Goal: Navigation & Orientation: Find specific page/section

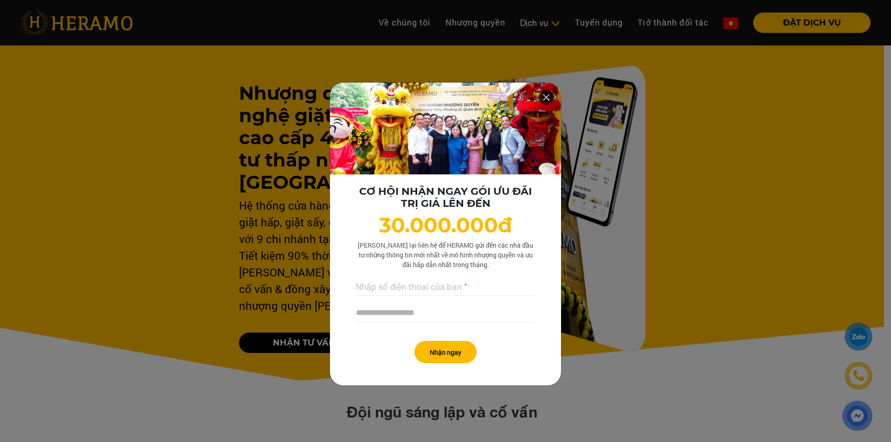
click at [545, 97] on icon at bounding box center [545, 97] width 11 height 17
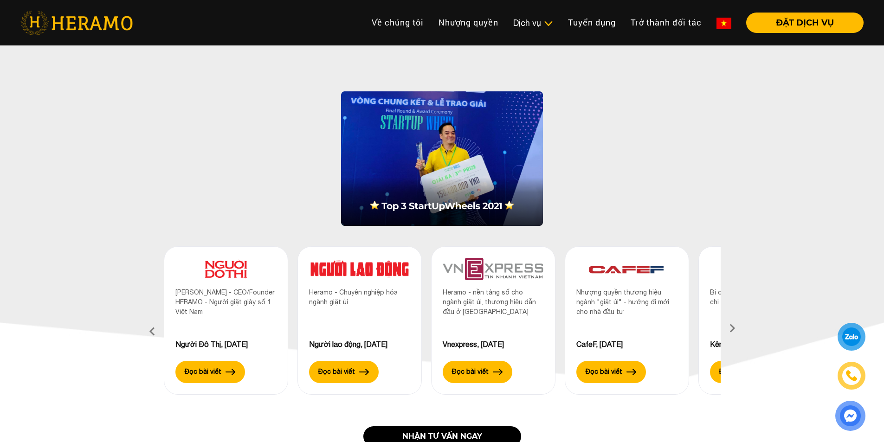
scroll to position [835, 0]
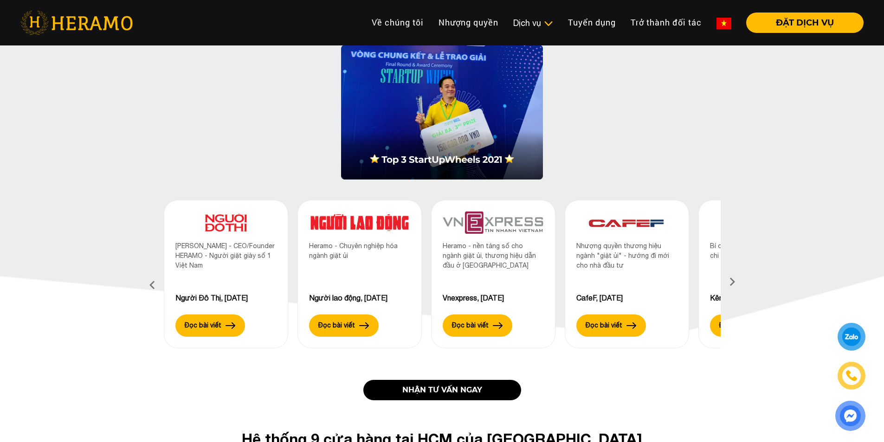
click at [732, 282] on icon at bounding box center [732, 285] width 17 height 6
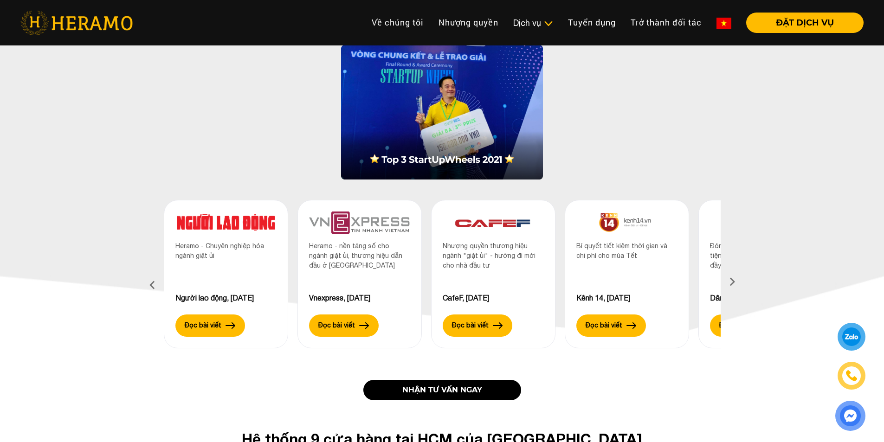
click at [732, 282] on icon at bounding box center [732, 285] width 17 height 6
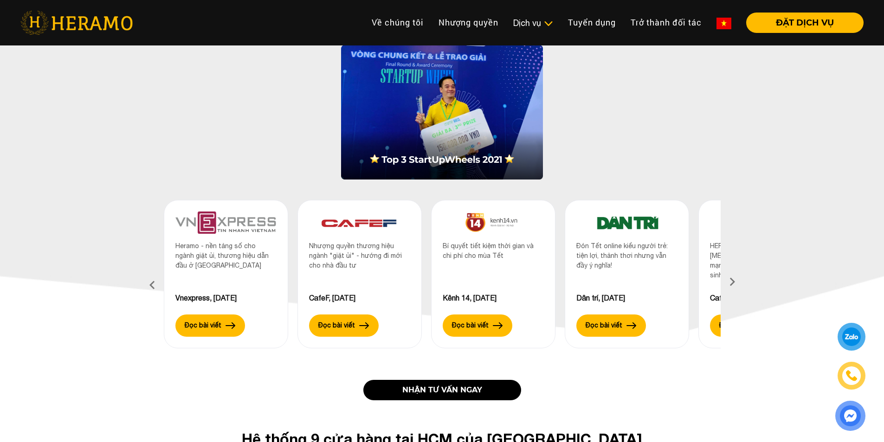
click at [732, 282] on icon at bounding box center [732, 285] width 17 height 6
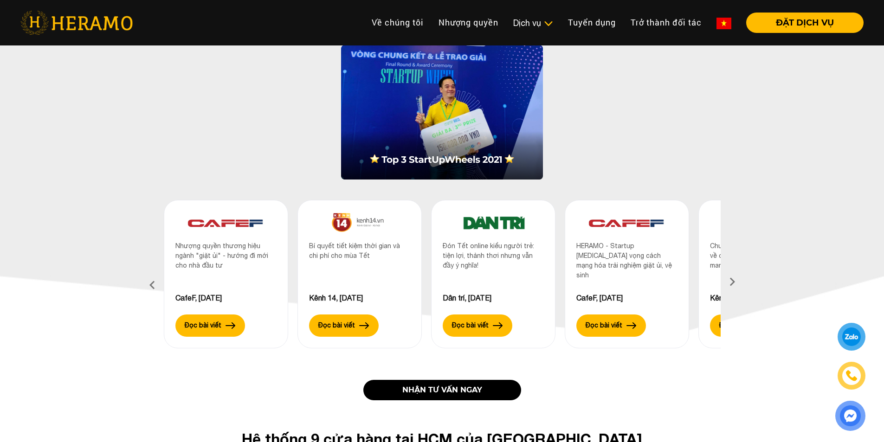
click at [732, 282] on icon at bounding box center [732, 285] width 17 height 6
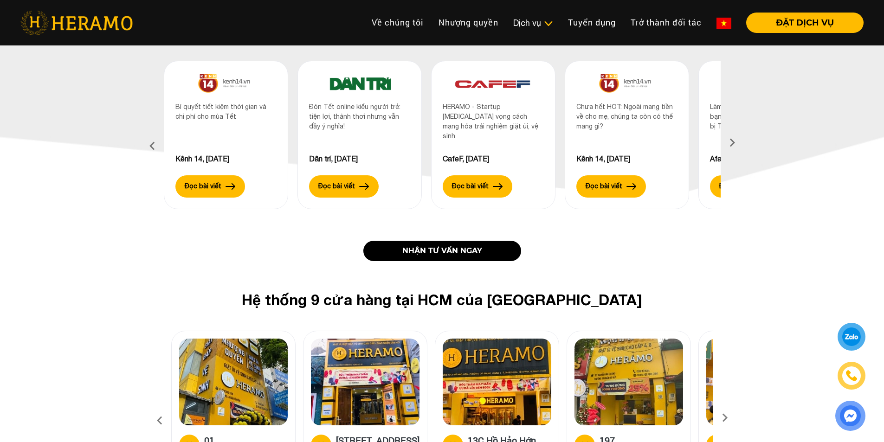
scroll to position [1067, 0]
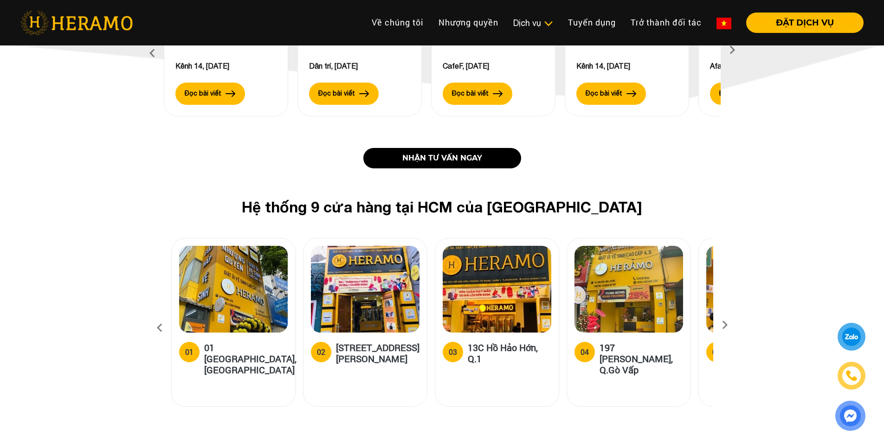
click at [725, 325] on icon at bounding box center [724, 328] width 17 height 6
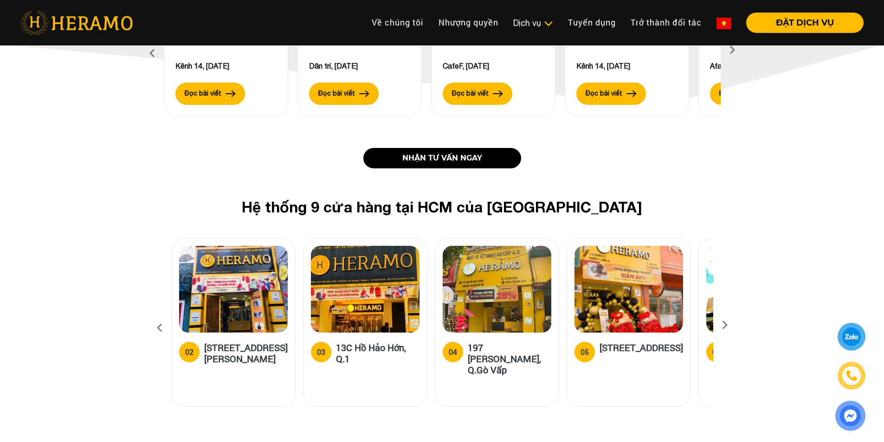
click at [725, 325] on icon at bounding box center [724, 328] width 17 height 6
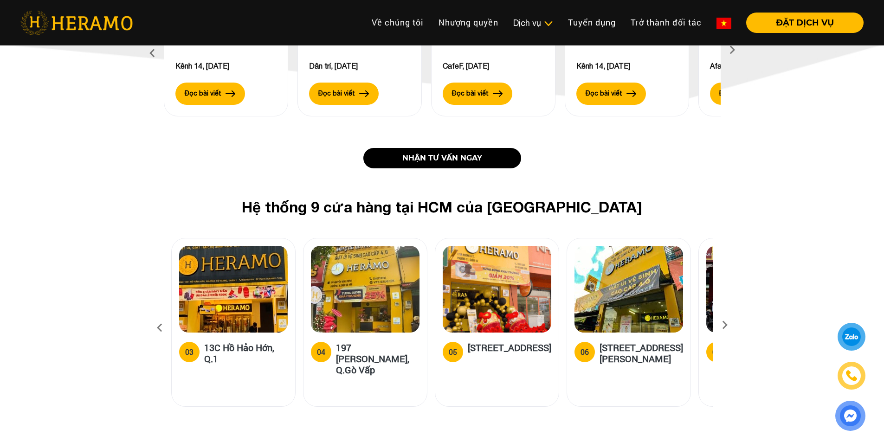
click at [725, 325] on icon at bounding box center [724, 328] width 17 height 6
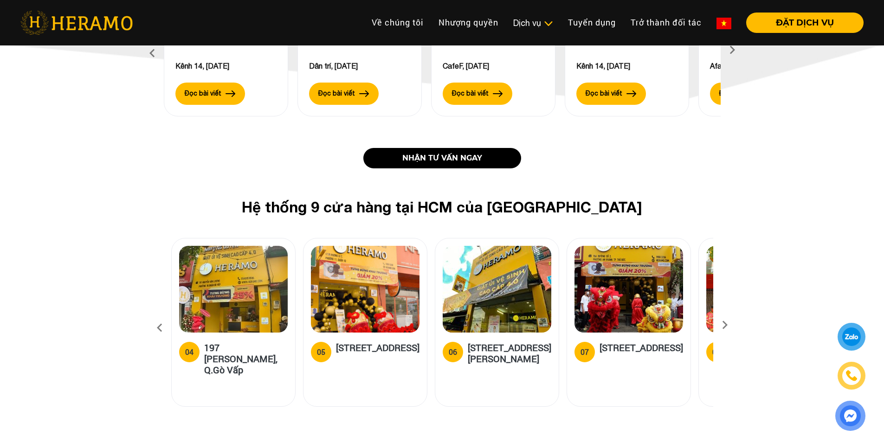
click at [725, 325] on icon at bounding box center [724, 328] width 17 height 6
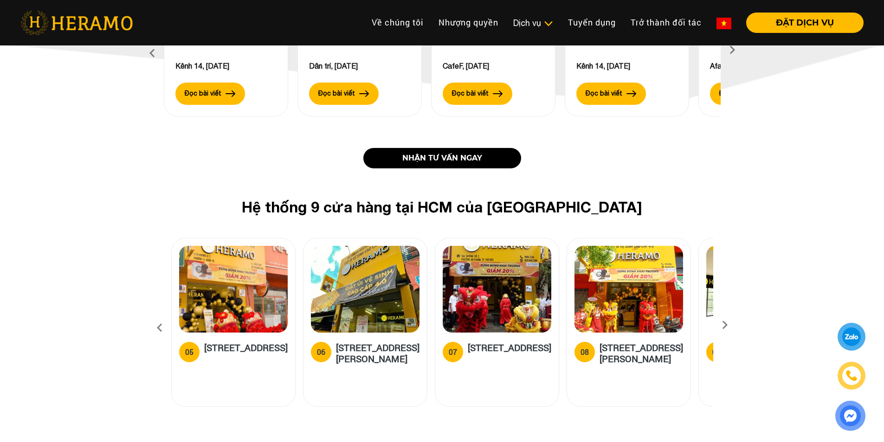
click at [725, 325] on icon at bounding box center [724, 328] width 17 height 6
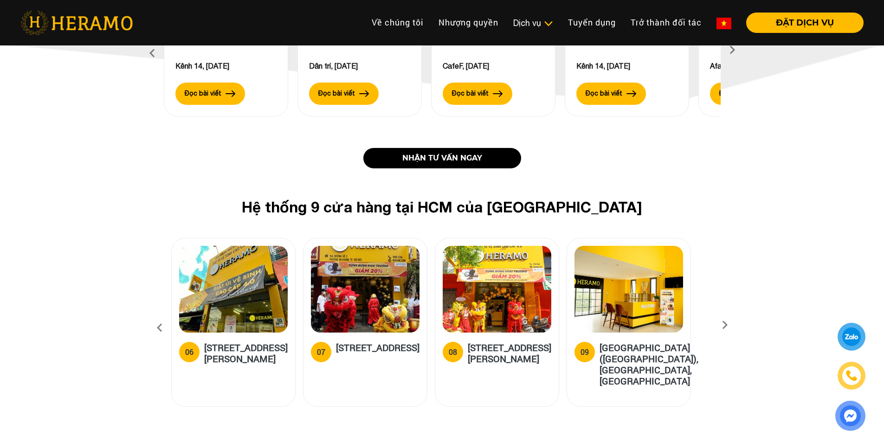
click at [725, 325] on icon at bounding box center [724, 328] width 17 height 6
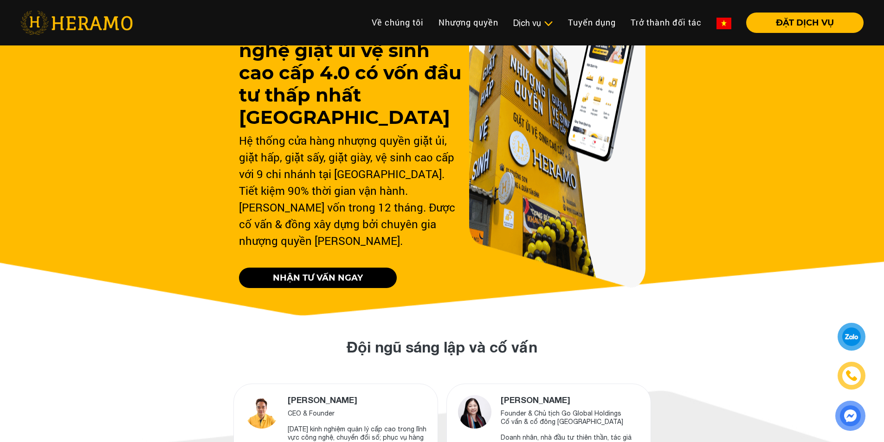
scroll to position [0, 0]
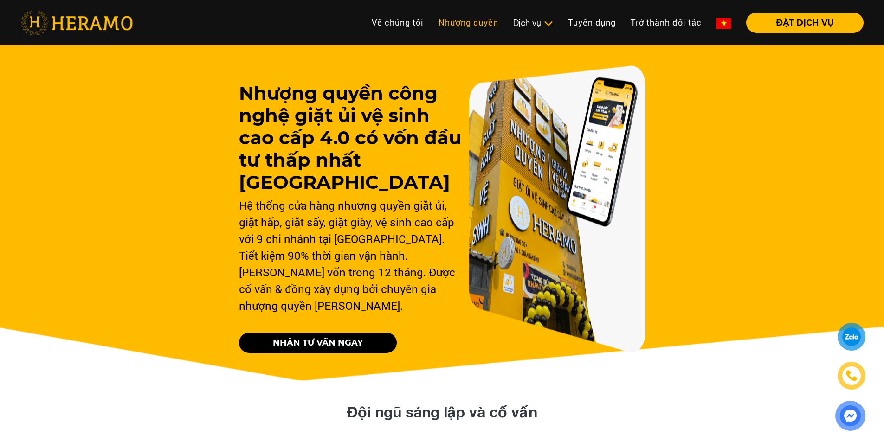
click at [465, 20] on link "Nhượng quyền" at bounding box center [468, 23] width 75 height 20
click at [391, 23] on link "Về chúng tôi" at bounding box center [397, 23] width 67 height 20
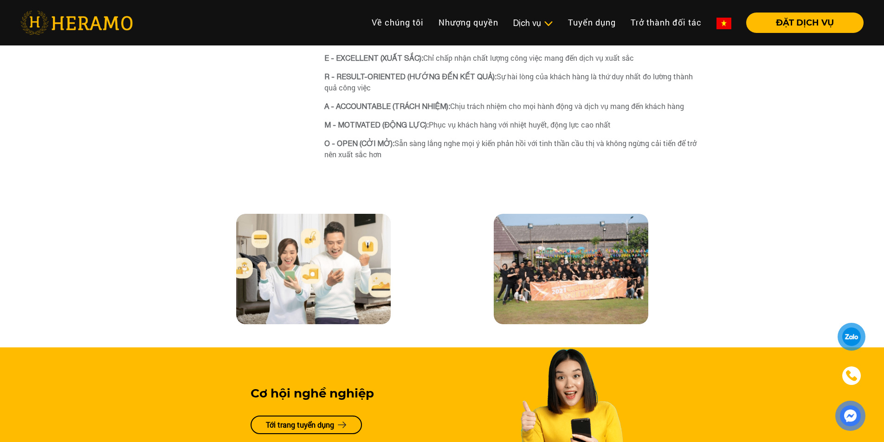
scroll to position [1763, 0]
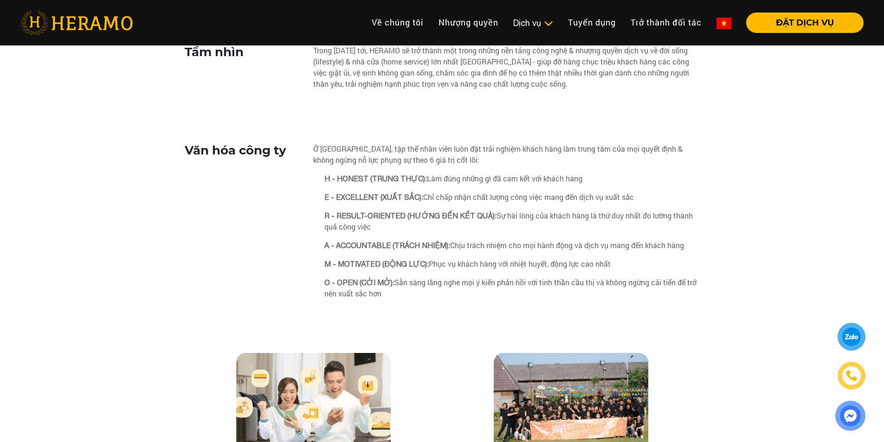
click at [83, 26] on img at bounding box center [76, 23] width 112 height 24
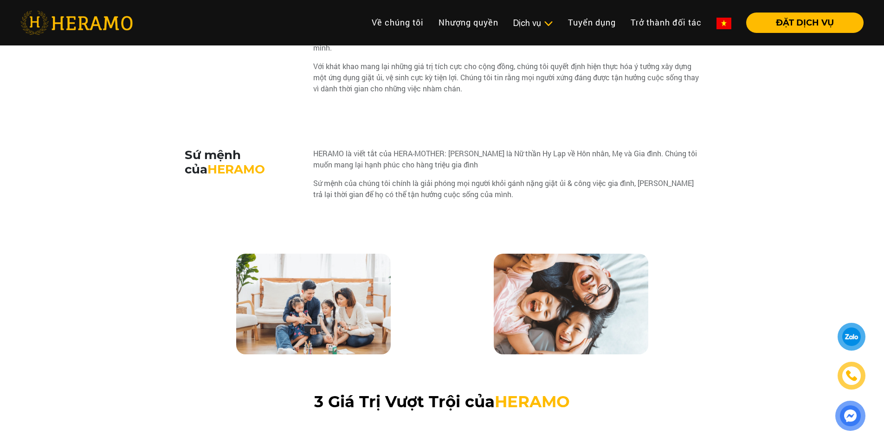
scroll to position [574, 0]
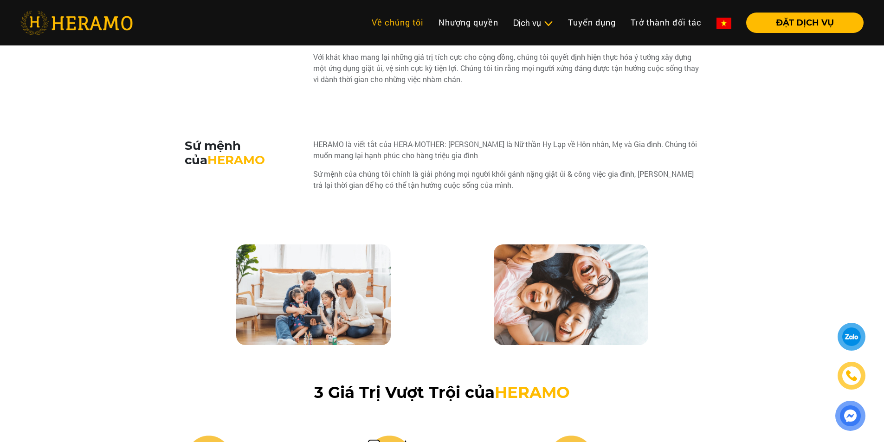
click at [390, 23] on link "Về chúng tôi" at bounding box center [397, 23] width 67 height 20
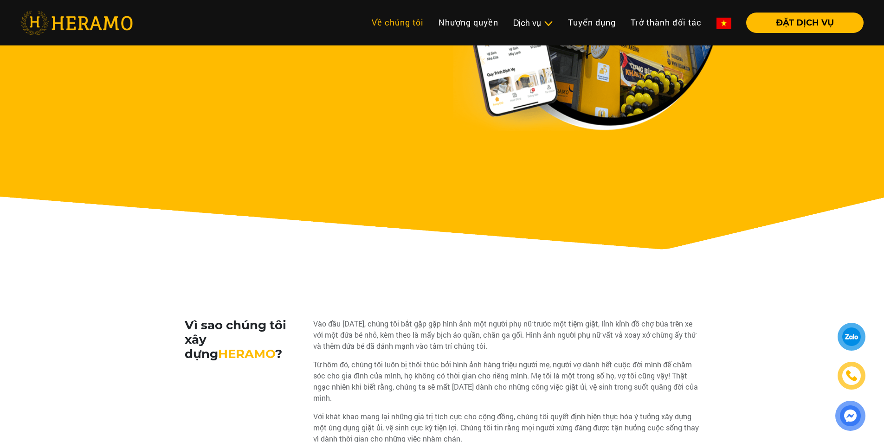
scroll to position [0, 0]
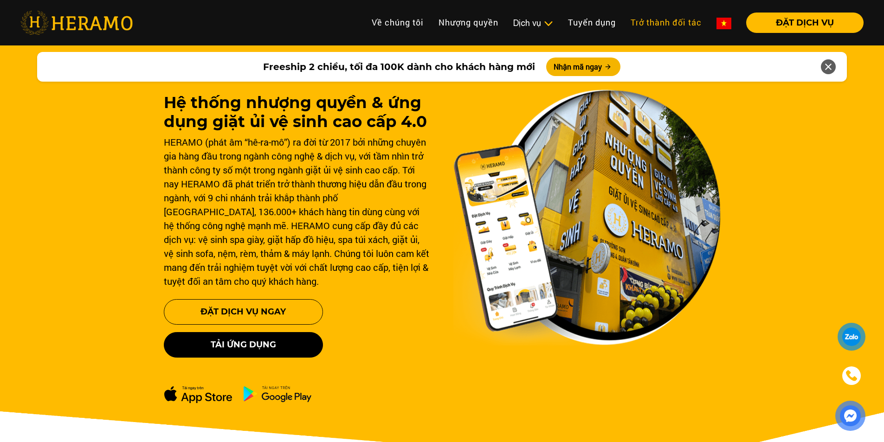
click at [673, 24] on link "Trở thành đối tác" at bounding box center [666, 23] width 86 height 20
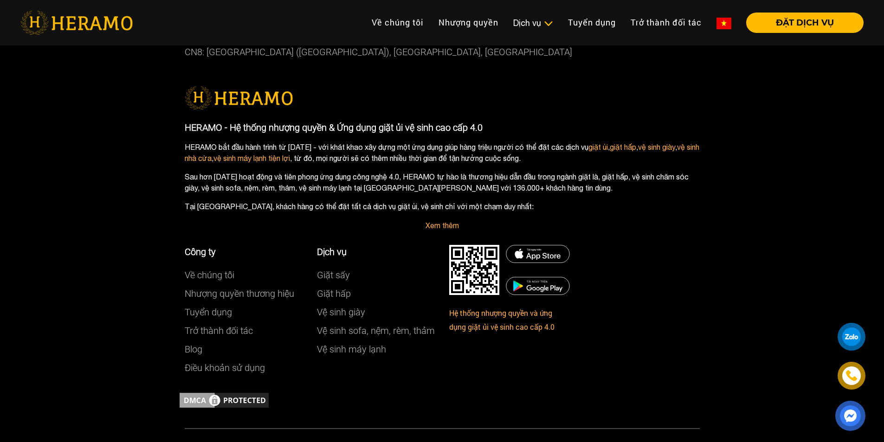
scroll to position [1195, 0]
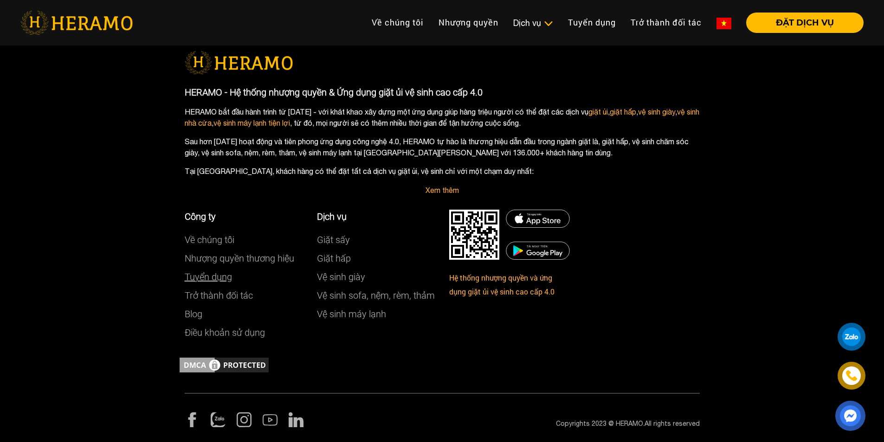
click at [219, 276] on link "Tuyển dụng" at bounding box center [208, 276] width 47 height 11
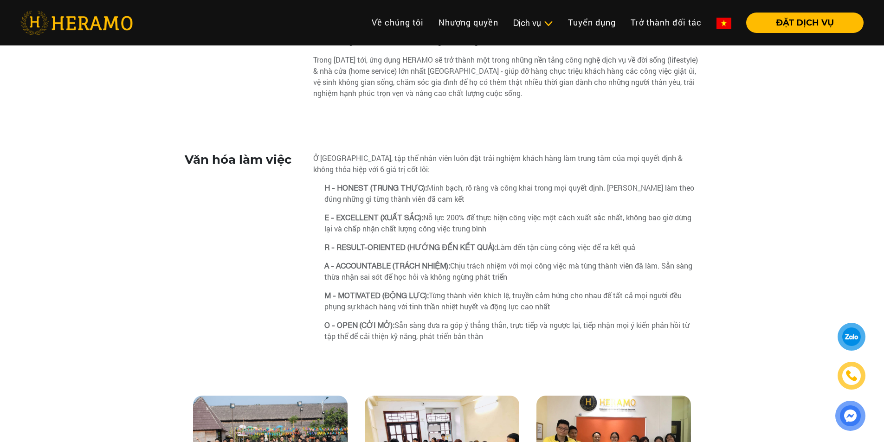
scroll to position [417, 0]
